Goal: Transaction & Acquisition: Purchase product/service

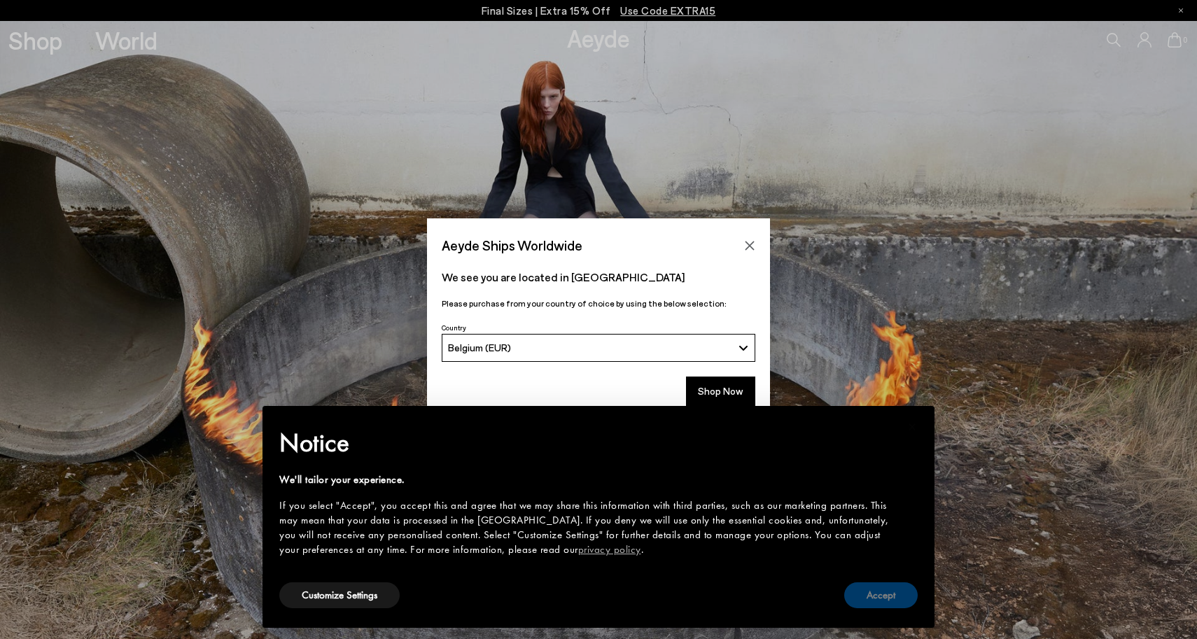
click at [865, 589] on button "Accept" at bounding box center [880, 595] width 73 height 26
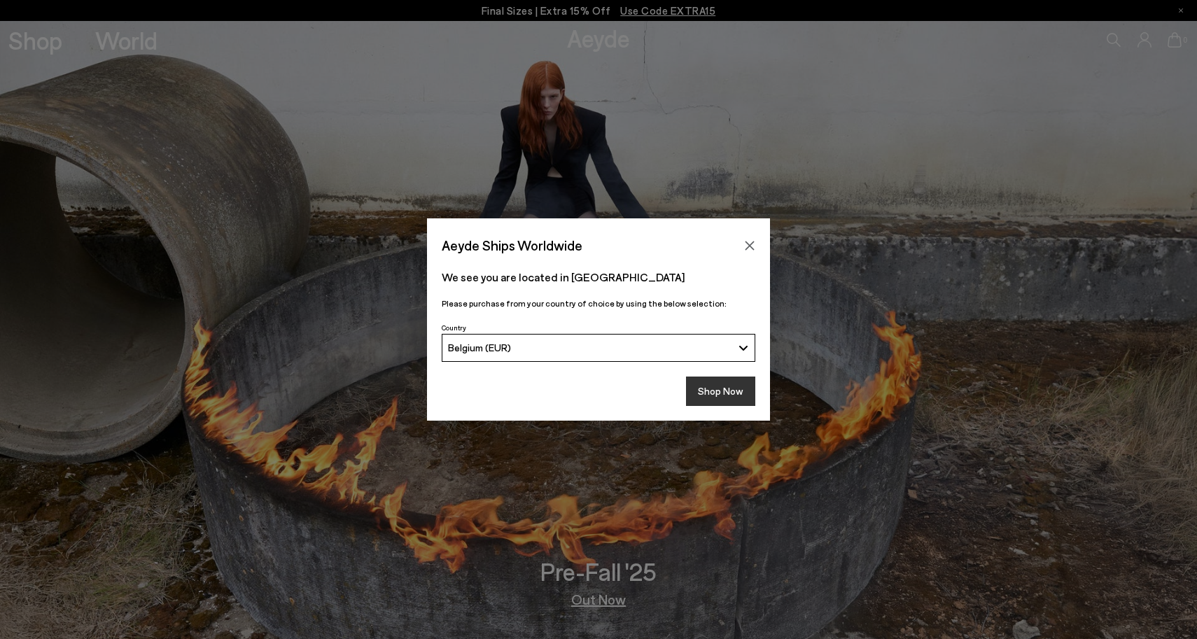
click at [708, 386] on button "Shop Now" at bounding box center [720, 391] width 69 height 29
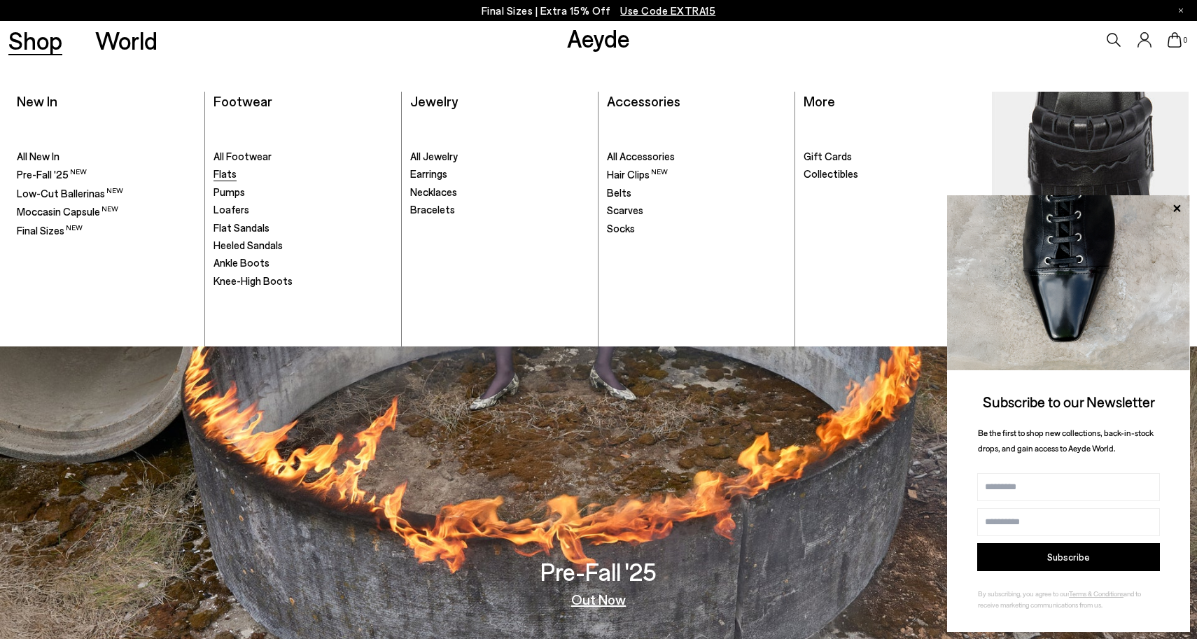
click at [230, 171] on span "Flats" at bounding box center [224, 173] width 23 height 13
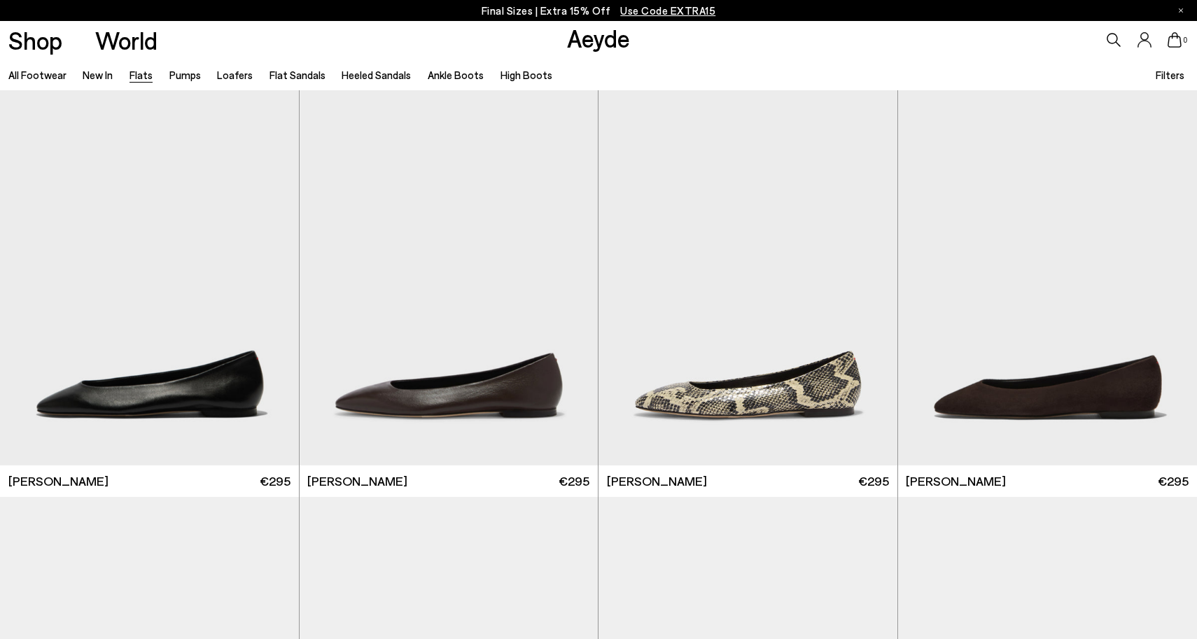
click at [1168, 78] on span "Filters" at bounding box center [1170, 75] width 29 height 13
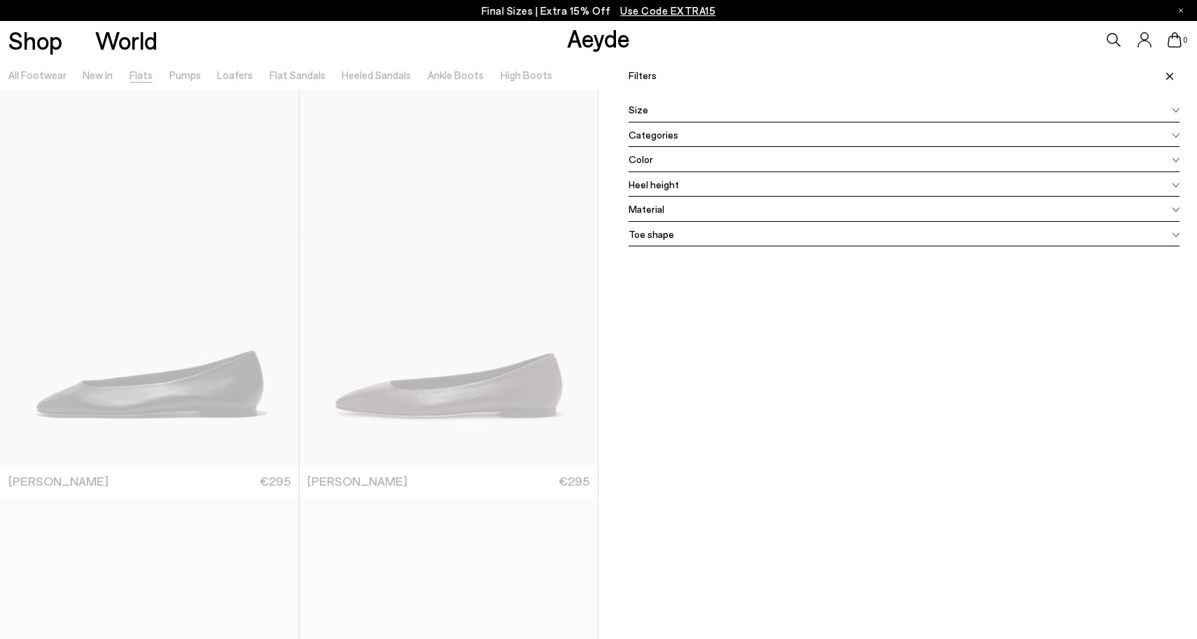
click at [675, 157] on div "Color" at bounding box center [904, 159] width 551 height 25
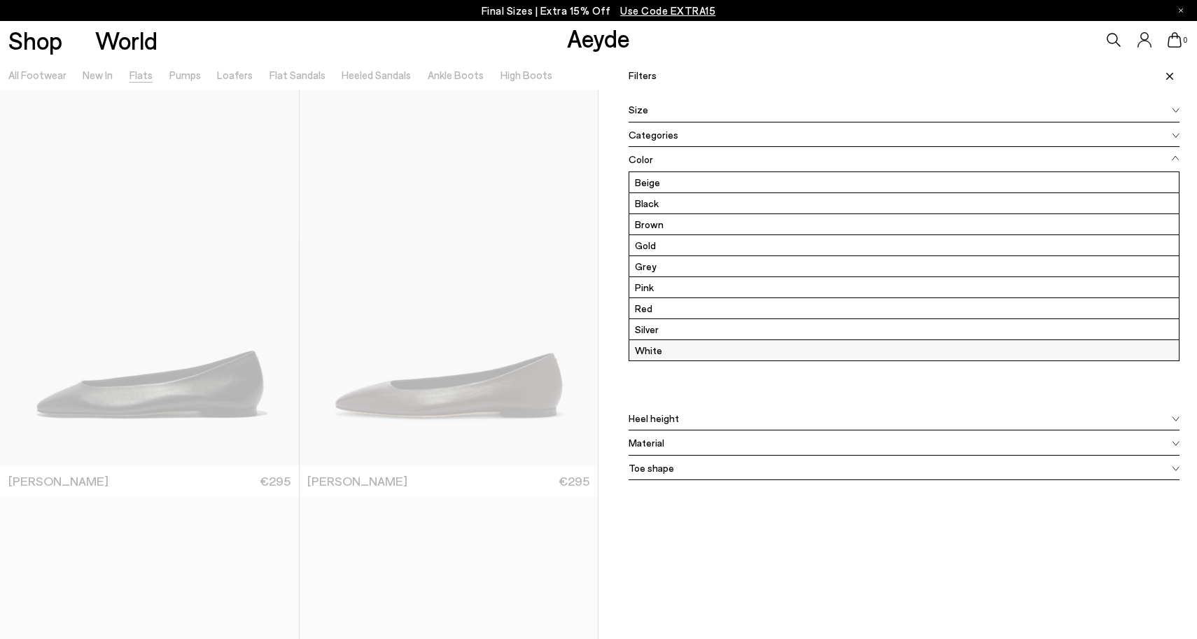
click at [654, 353] on label "White" at bounding box center [903, 350] width 549 height 20
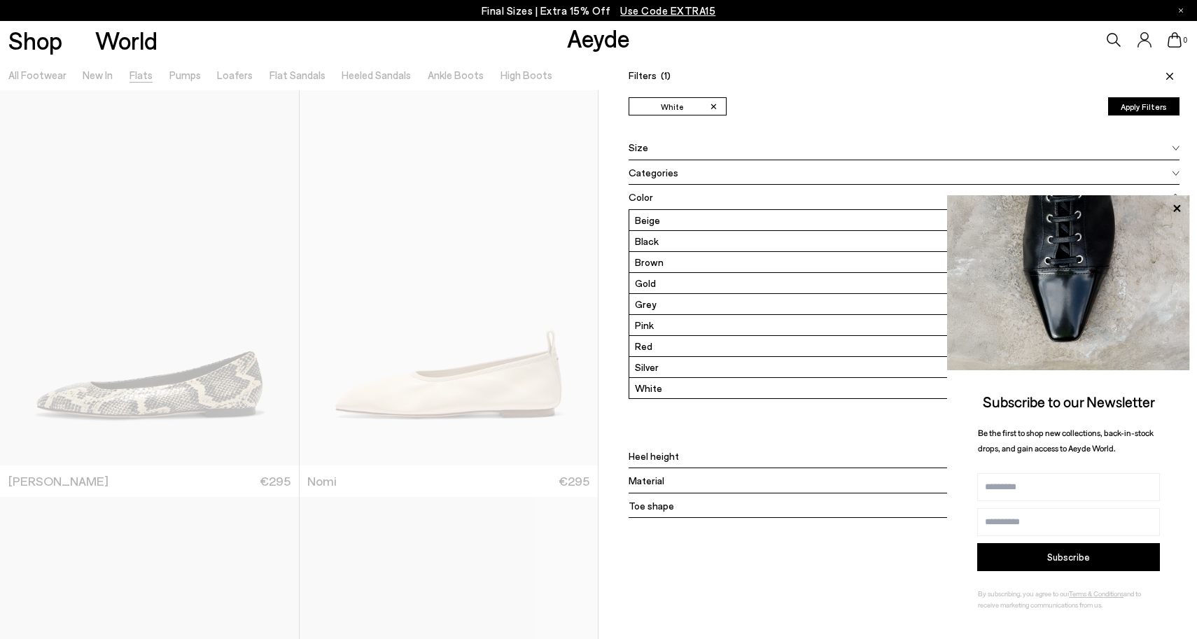
click at [1156, 111] on button "Apply Filters" at bounding box center [1143, 106] width 71 height 18
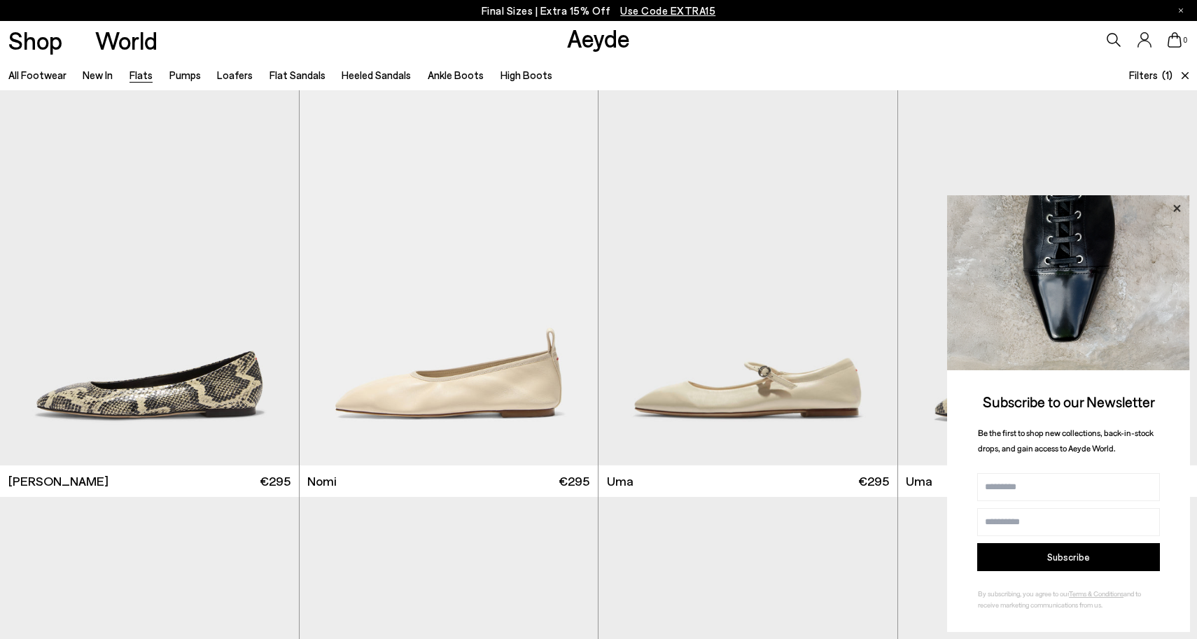
click at [1179, 207] on icon at bounding box center [1176, 207] width 7 height 7
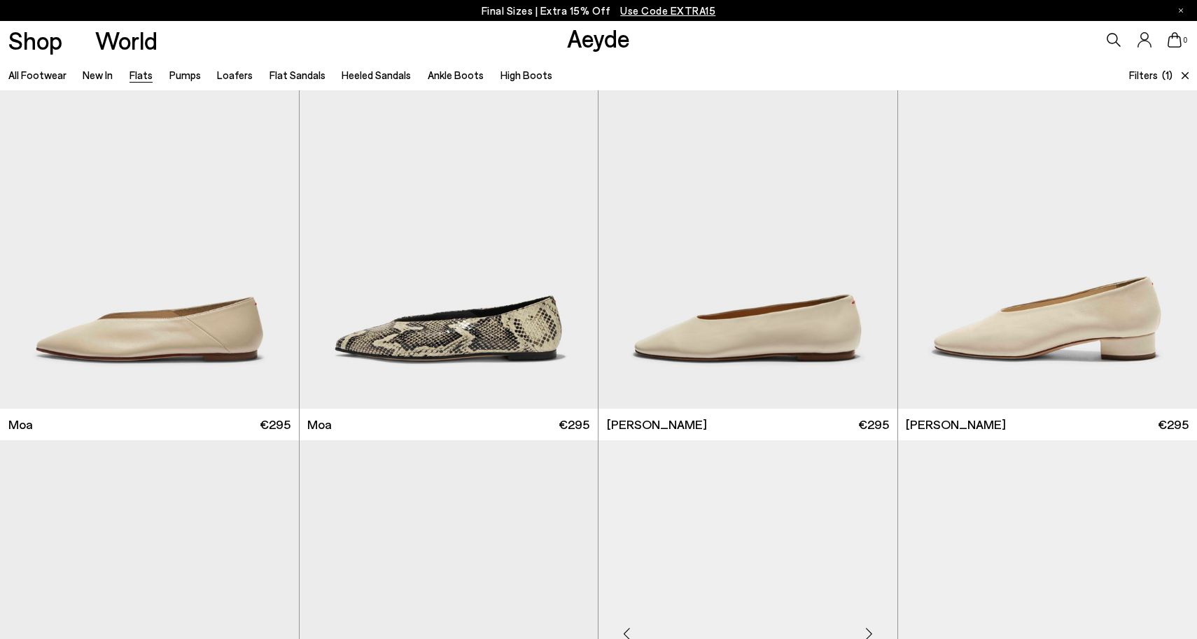
scroll to position [462, 0]
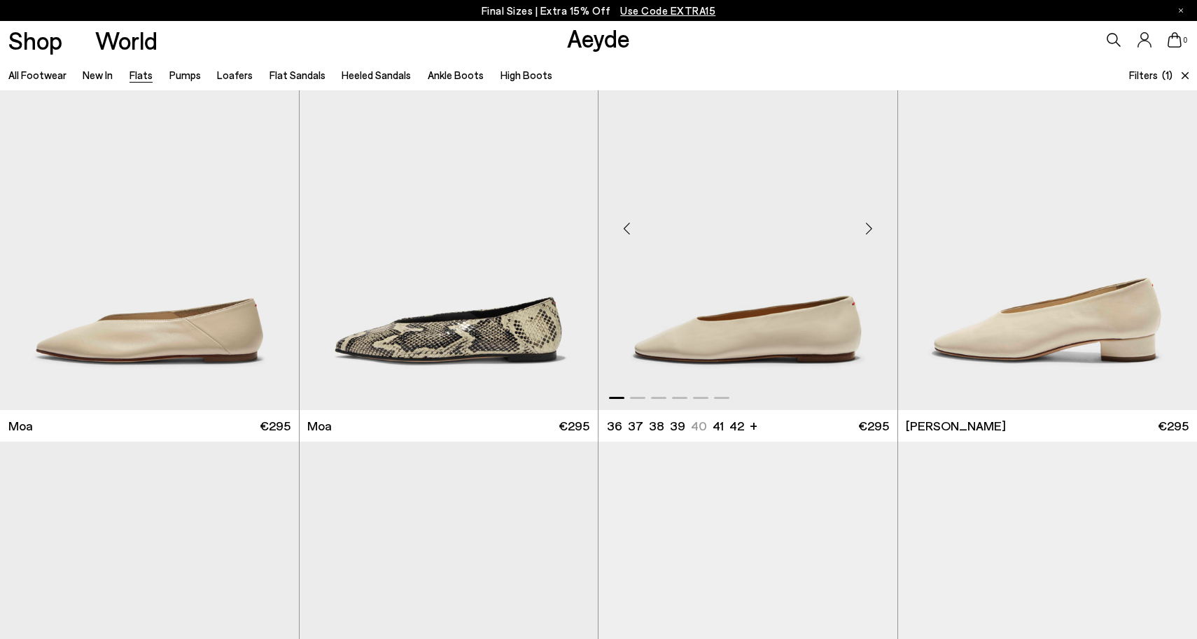
click at [810, 300] on img "1 / 6" at bounding box center [747, 222] width 299 height 375
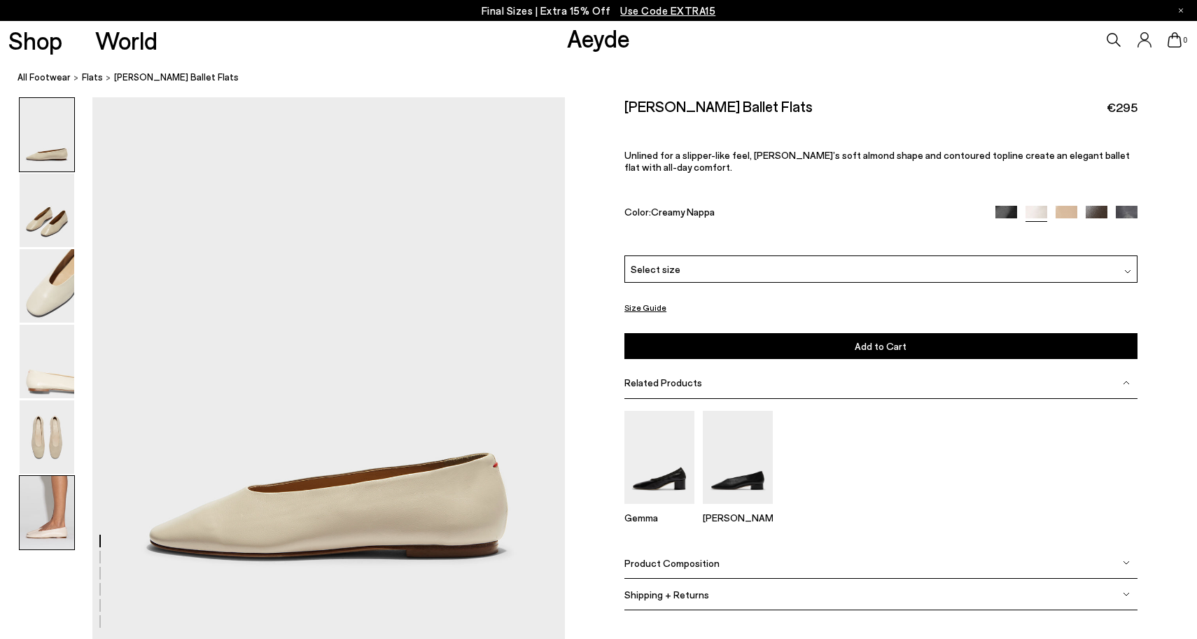
click at [30, 530] on img at bounding box center [47, 512] width 55 height 73
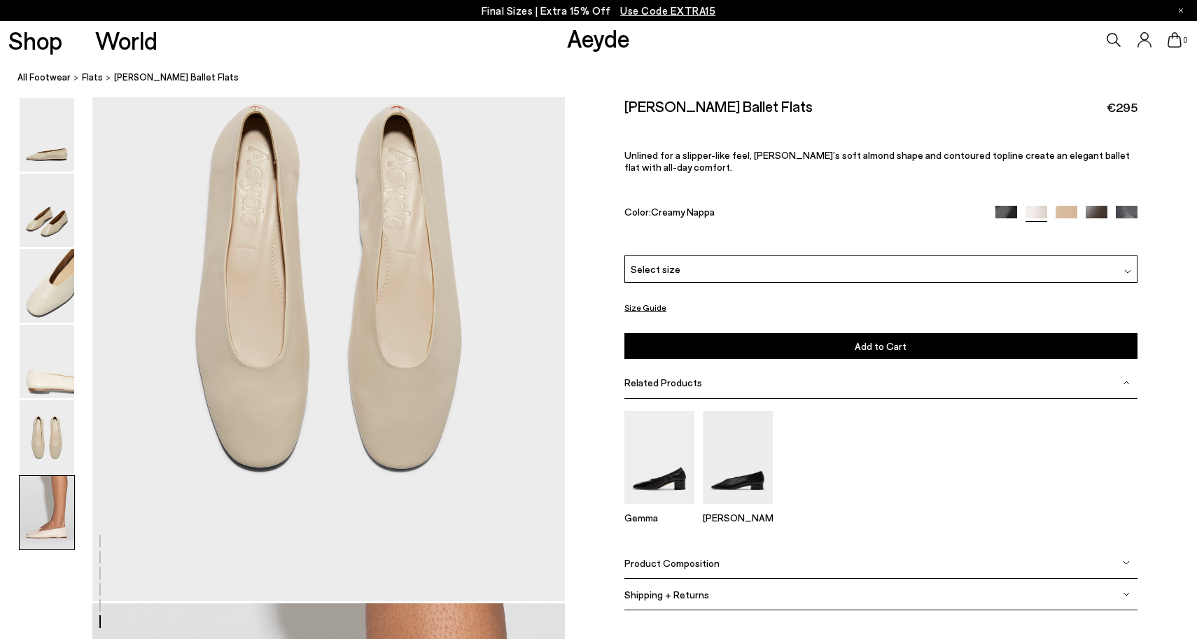
scroll to position [3167, 0]
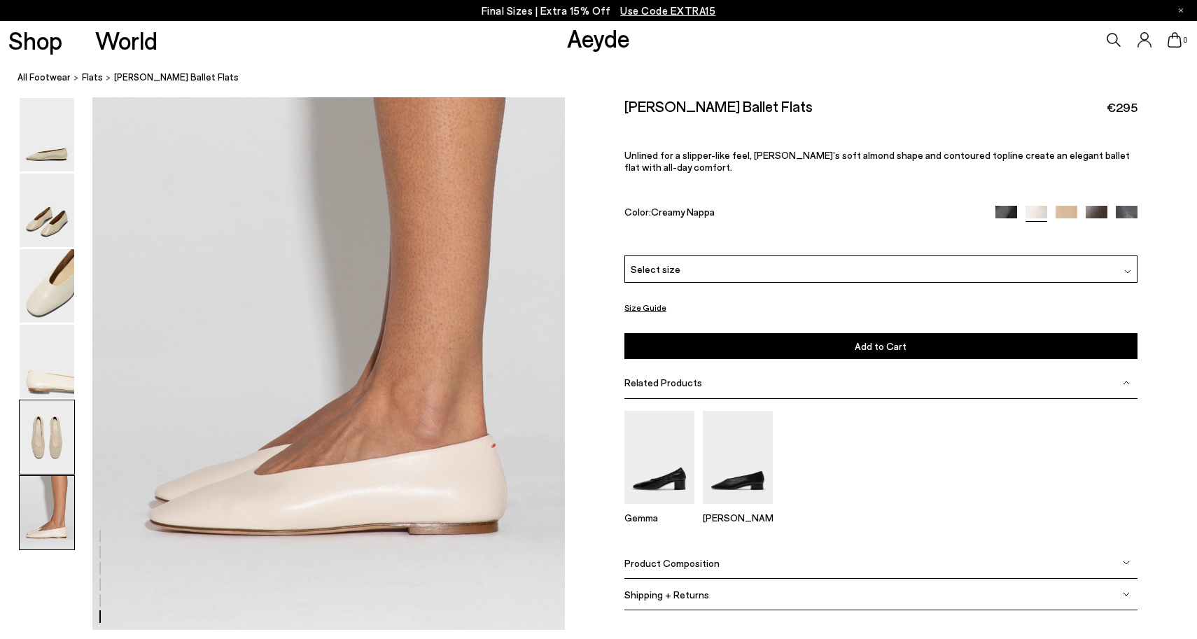
click at [34, 438] on img at bounding box center [47, 436] width 55 height 73
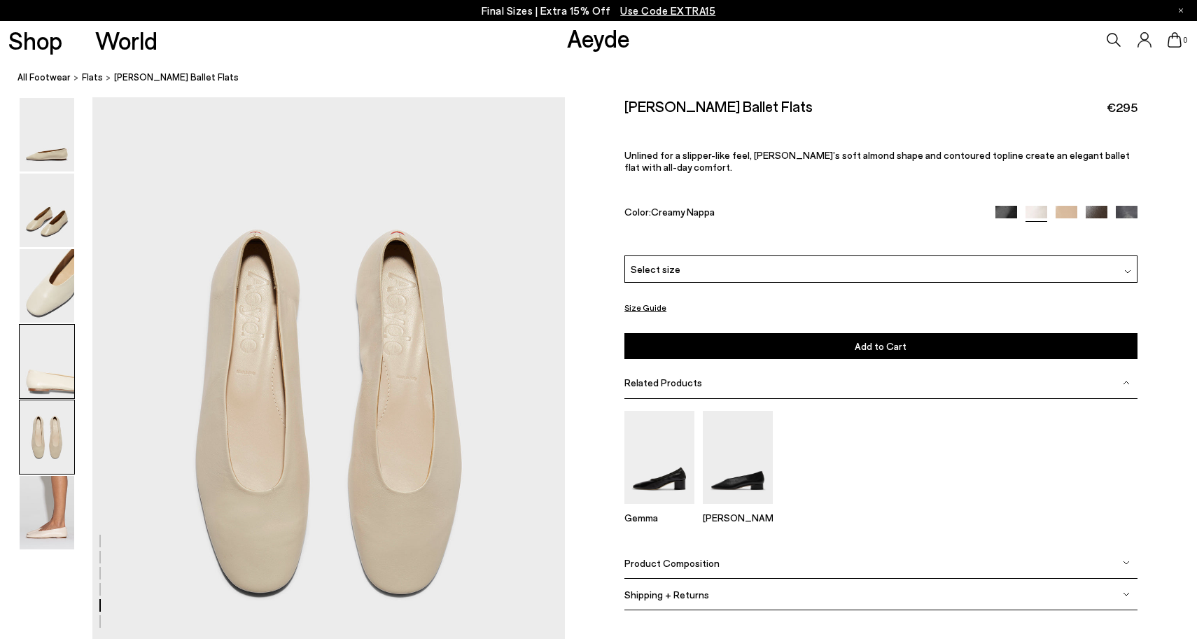
click at [35, 367] on img at bounding box center [47, 361] width 55 height 73
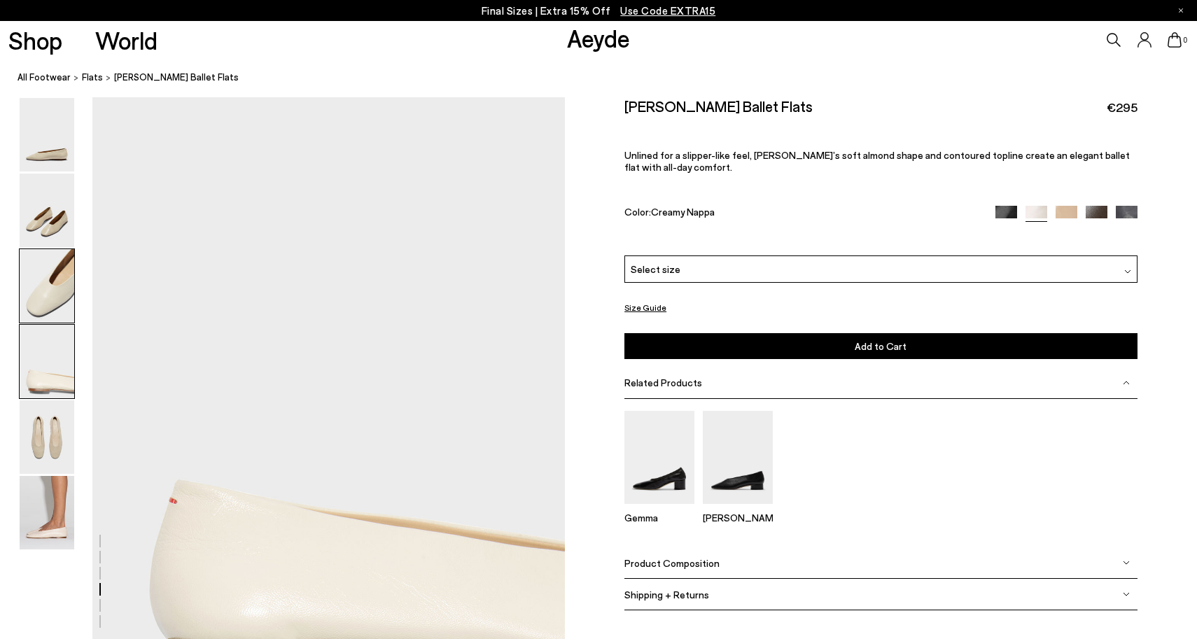
click at [40, 299] on img at bounding box center [47, 285] width 55 height 73
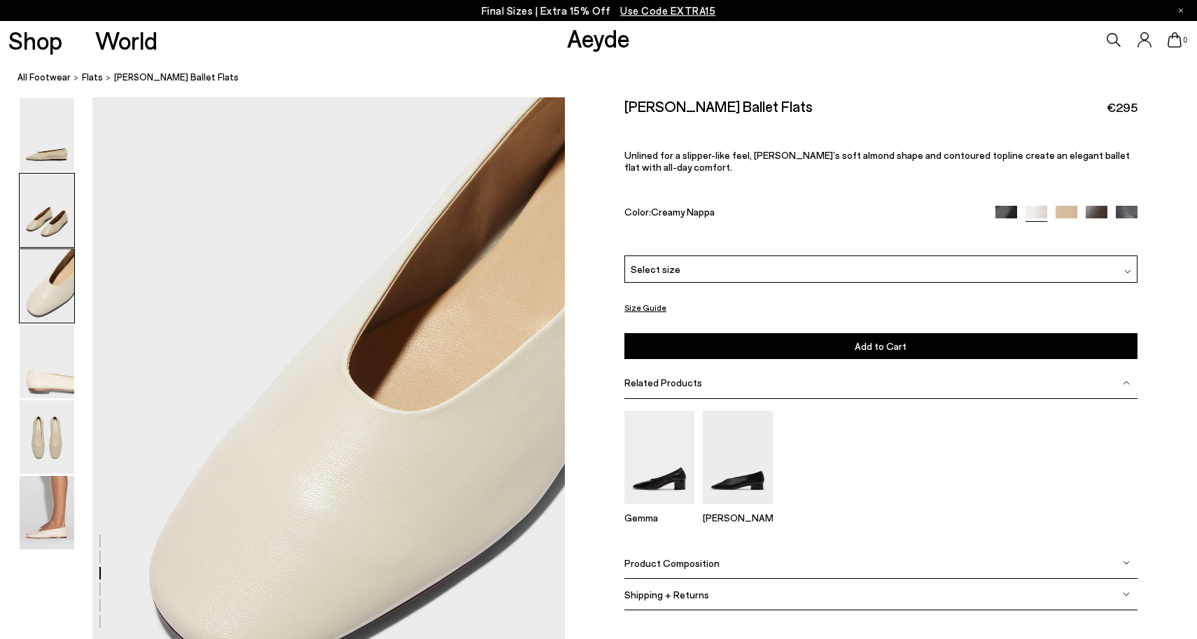
click at [50, 223] on img at bounding box center [47, 210] width 55 height 73
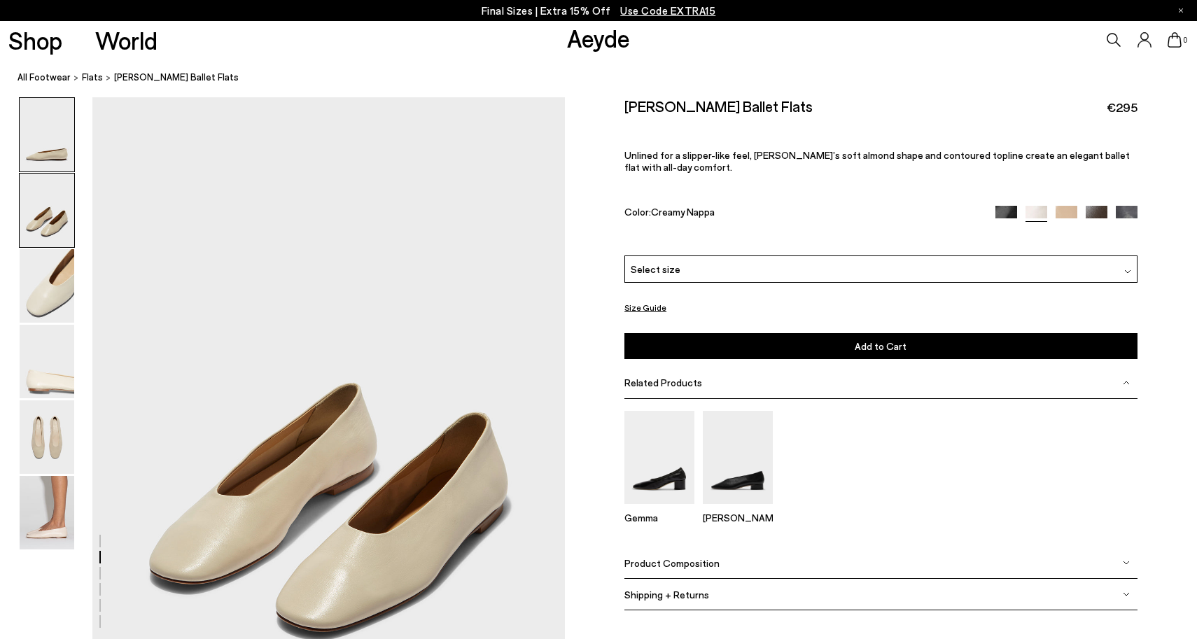
click at [56, 148] on img at bounding box center [47, 134] width 55 height 73
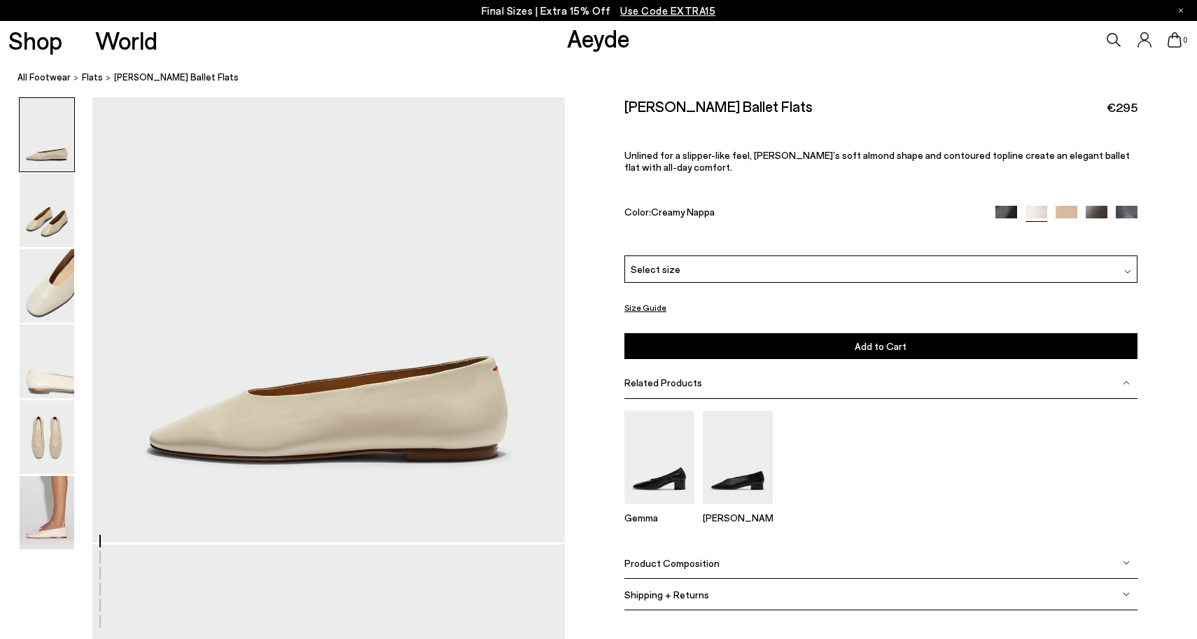
scroll to position [0, 0]
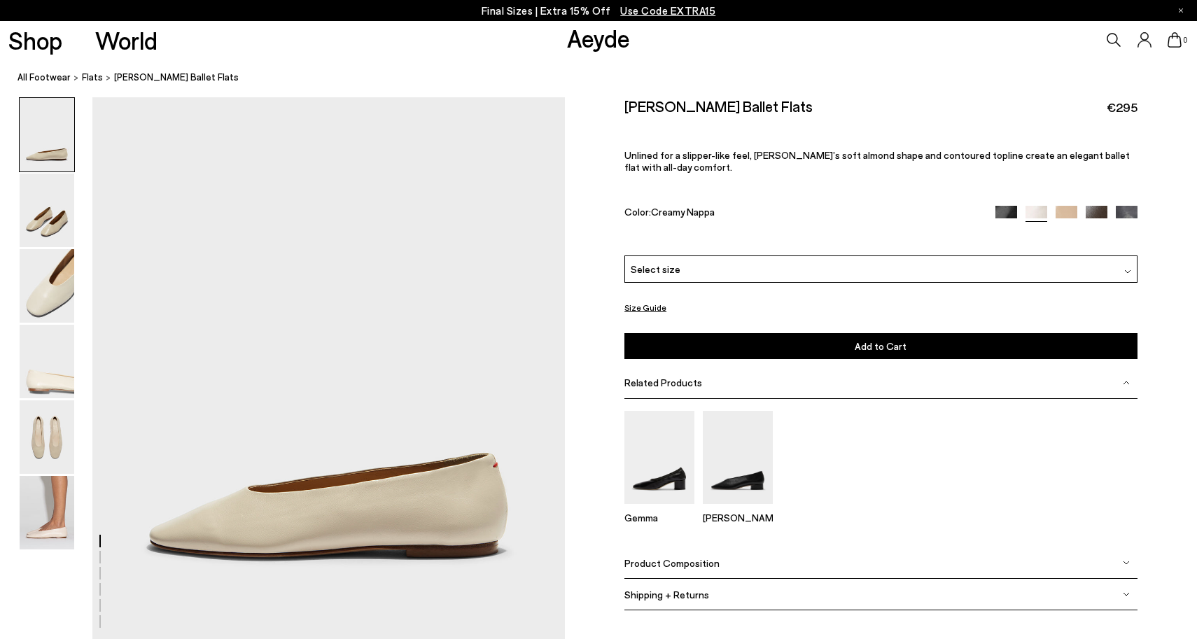
click at [748, 267] on div "Select size" at bounding box center [880, 268] width 512 height 27
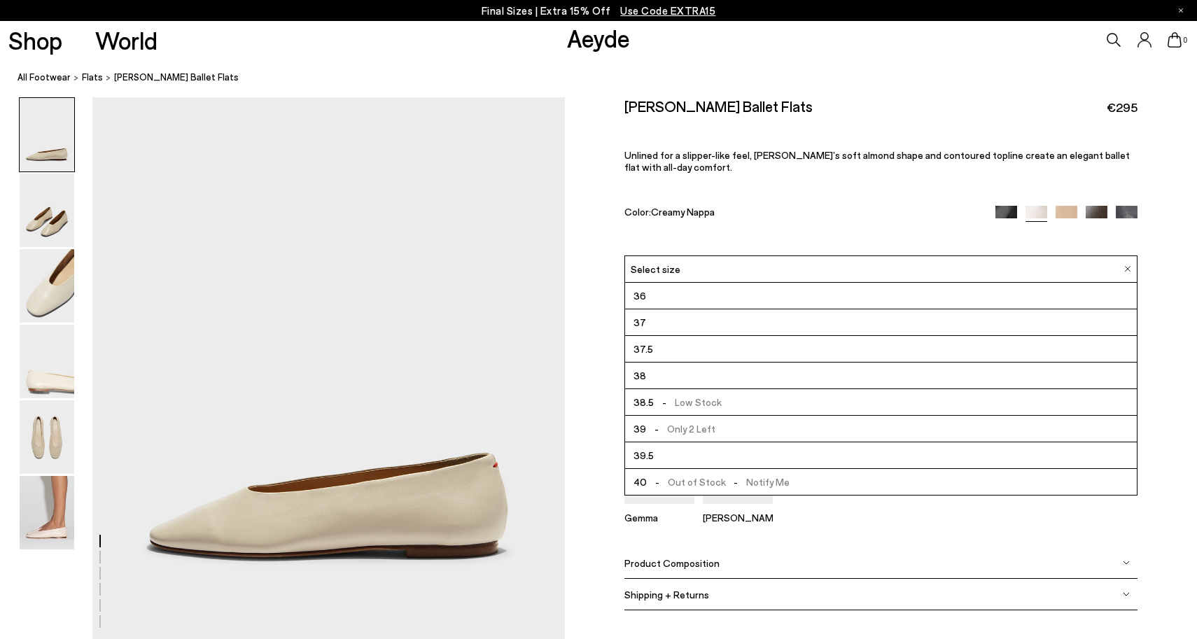
click at [719, 426] on li "39 - Only 2 Left" at bounding box center [880, 429] width 511 height 27
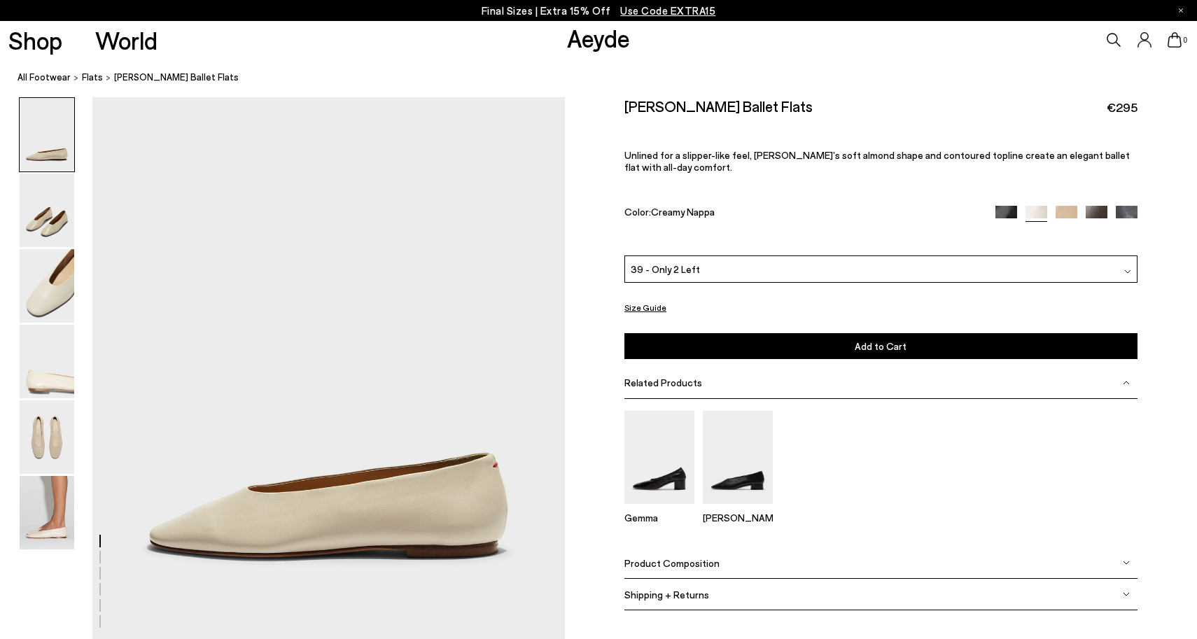
click at [956, 346] on button "Add to Cart Select a Size First" at bounding box center [880, 346] width 512 height 26
